Goal: Task Accomplishment & Management: Use online tool/utility

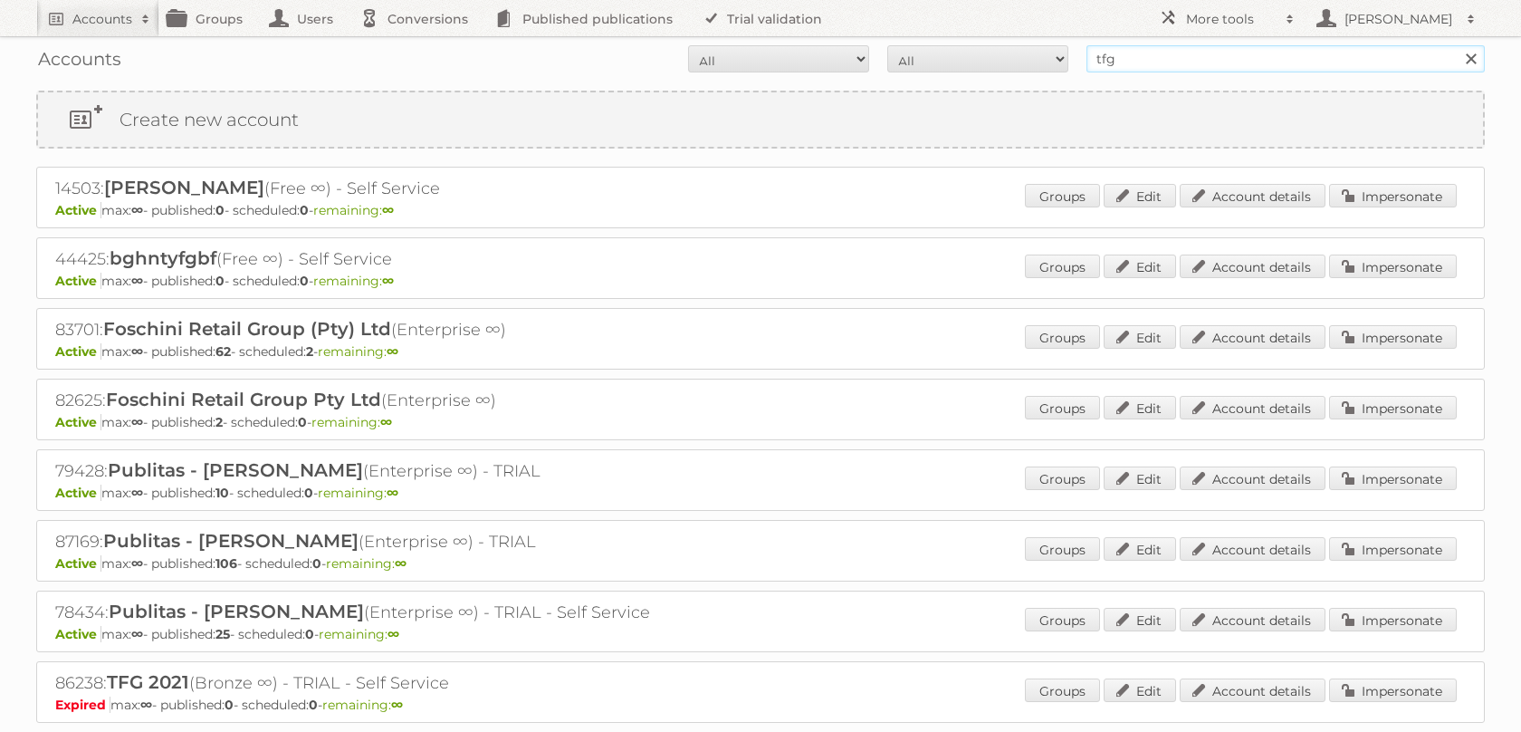
click at [1134, 59] on input "tfg" at bounding box center [1286, 58] width 398 height 27
type input "price shoes"
click at [1457, 45] on input "Search" at bounding box center [1470, 58] width 27 height 27
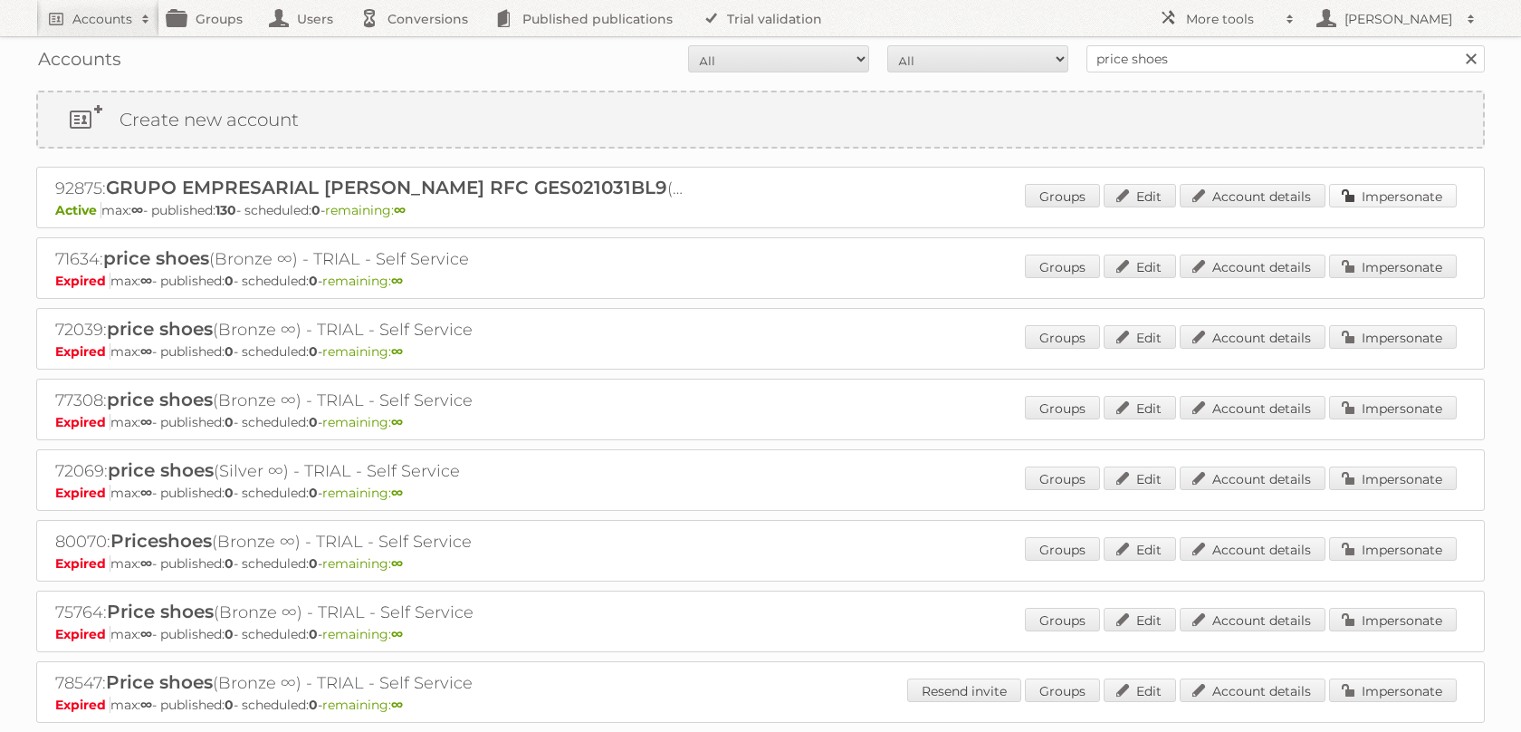
click at [1393, 201] on link "Impersonate" at bounding box center [1393, 196] width 128 height 24
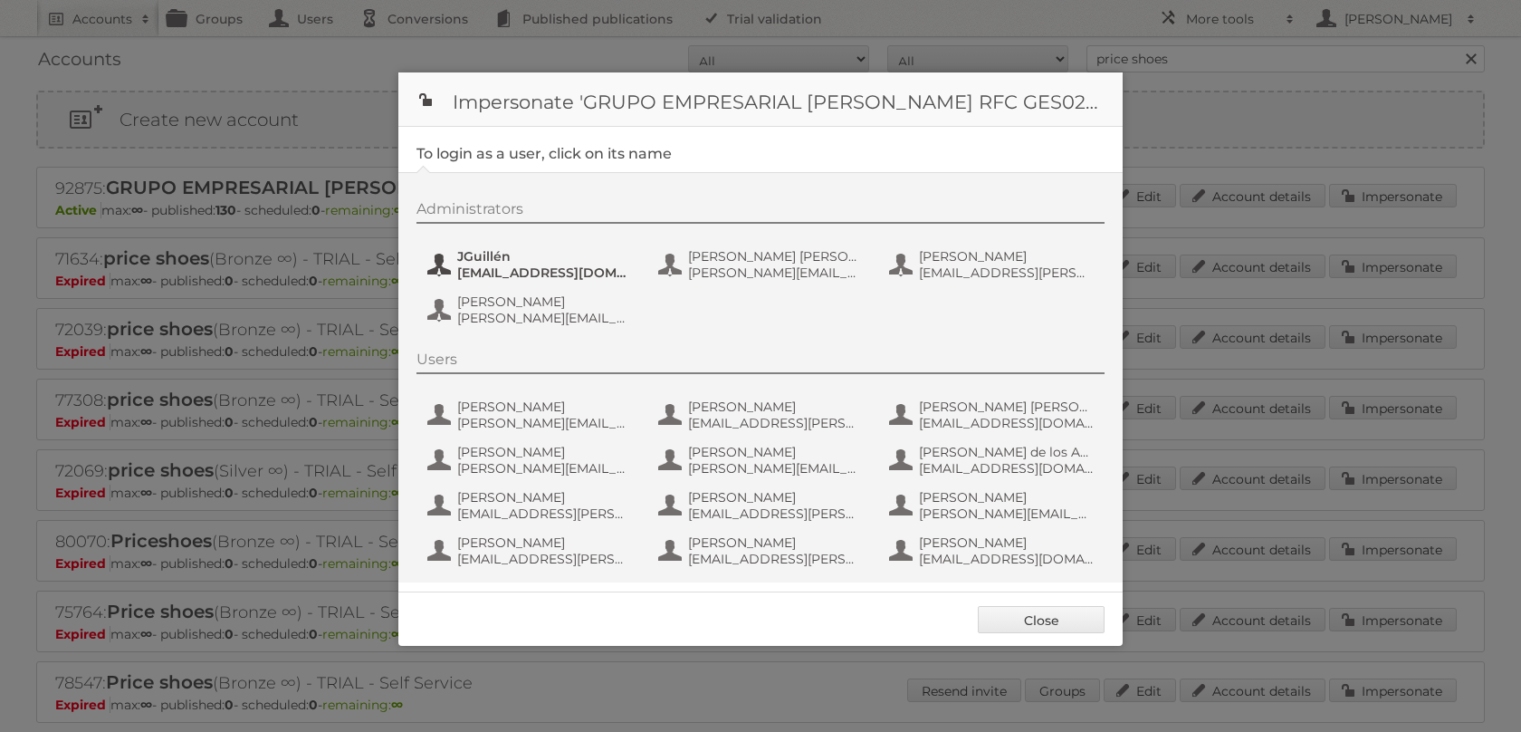
click at [511, 258] on span "JGuillén" at bounding box center [545, 256] width 176 height 16
